Goal: Entertainment & Leisure: Consume media (video, audio)

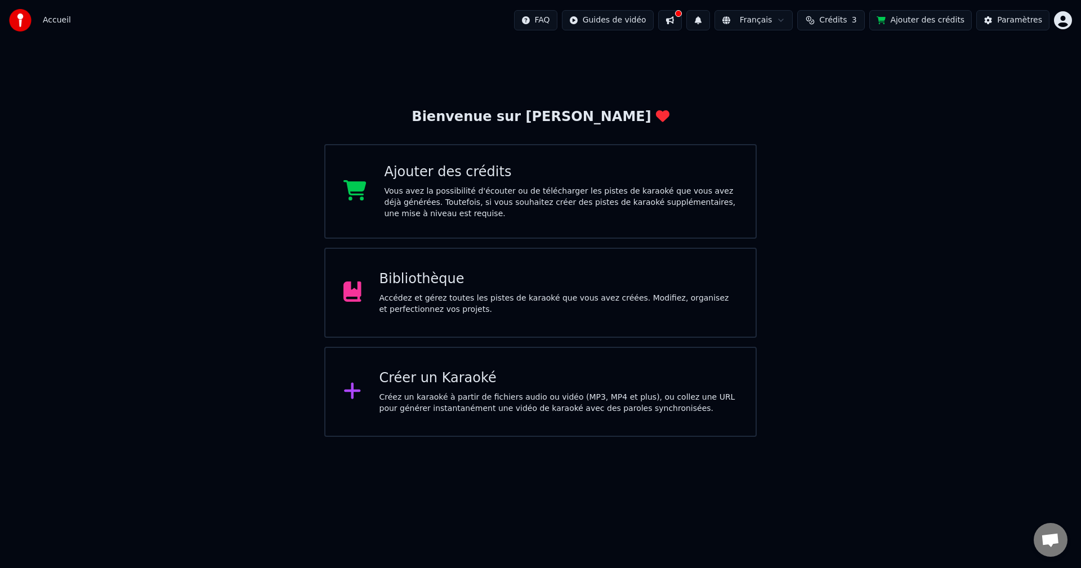
click at [435, 281] on div "Bibliothèque" at bounding box center [558, 279] width 359 height 18
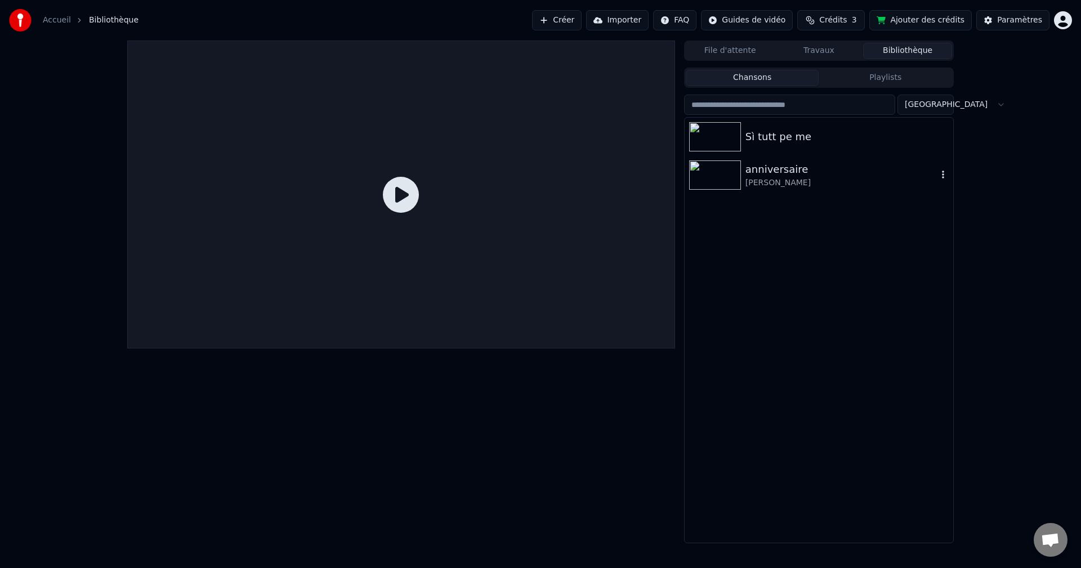
click at [725, 172] on img at bounding box center [715, 174] width 52 height 29
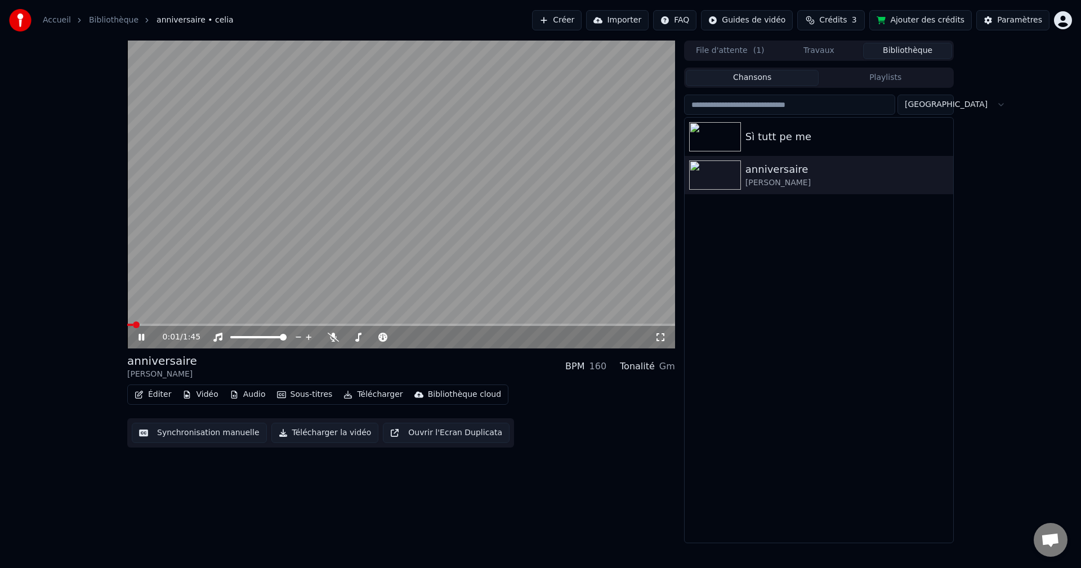
drag, startPoint x: 665, startPoint y: 338, endPoint x: 661, endPoint y: 351, distance: 13.9
click at [664, 338] on icon at bounding box center [660, 337] width 11 height 9
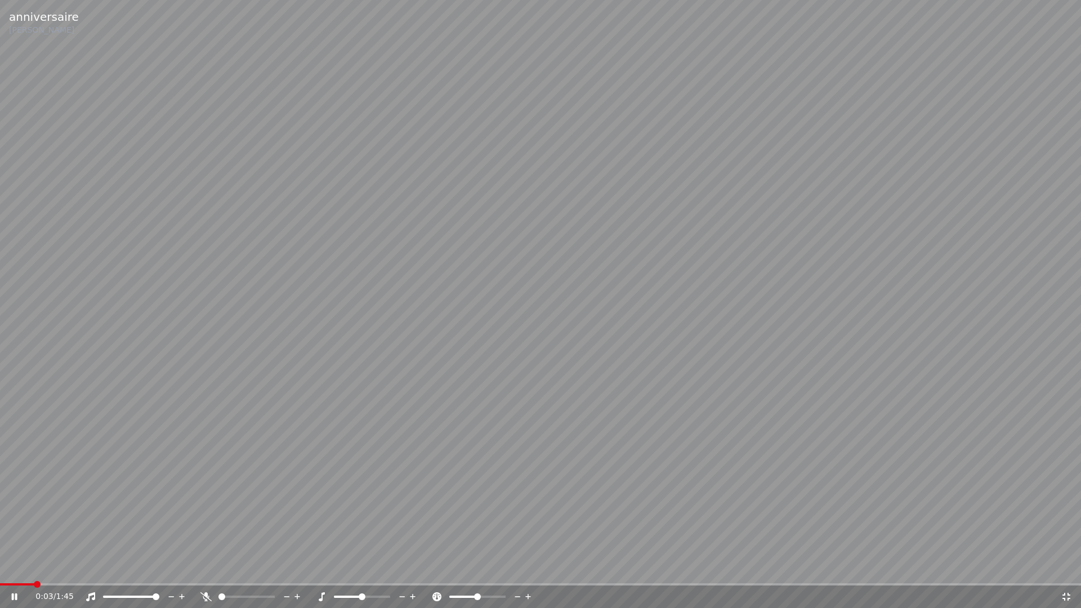
click at [15, 567] on icon at bounding box center [22, 596] width 26 height 9
click at [20, 567] on span at bounding box center [23, 584] width 7 height 7
click at [1, 567] on span at bounding box center [3, 584] width 7 height 7
click at [11, 567] on icon at bounding box center [14, 597] width 7 height 8
